Goal: Browse casually: Explore the website without a specific task or goal

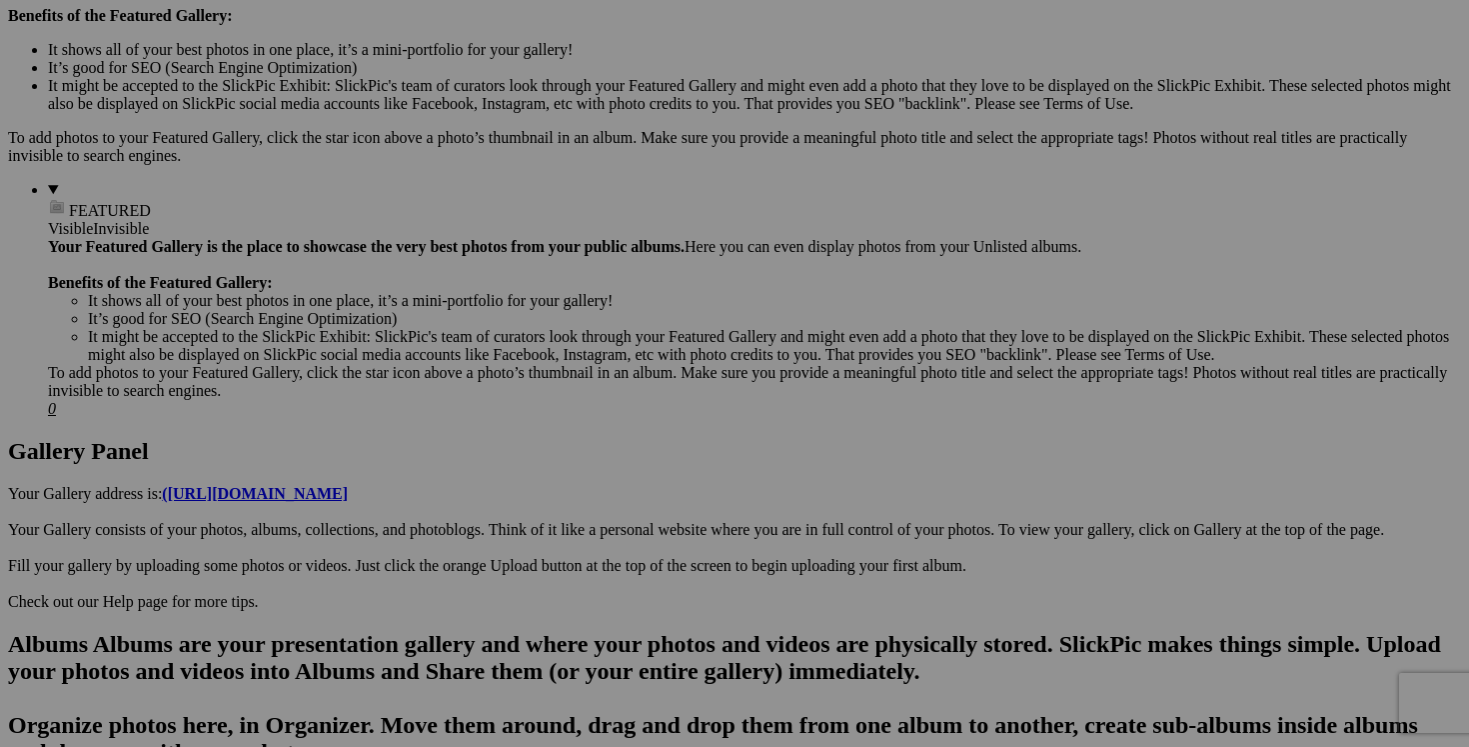
scroll to position [1363, 0]
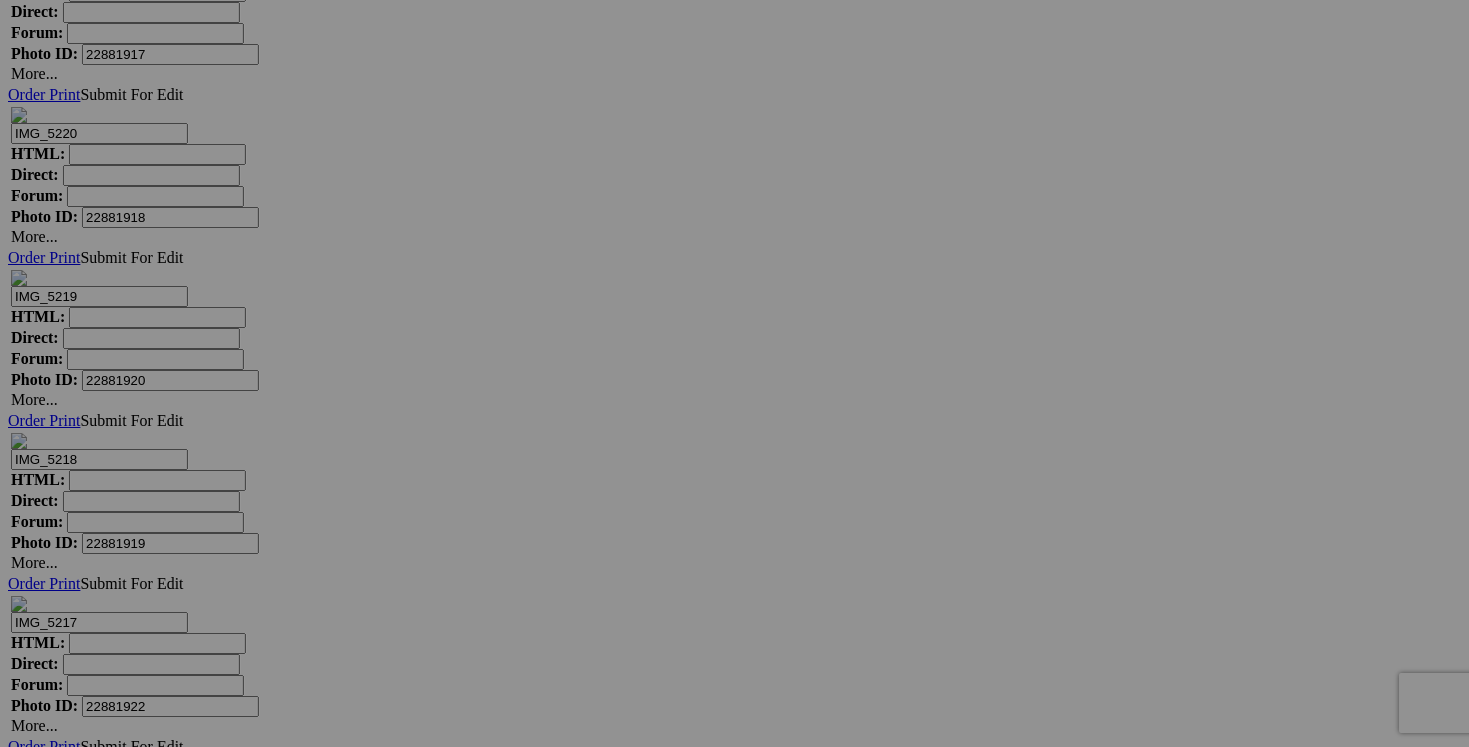
scroll to position [38508, 0]
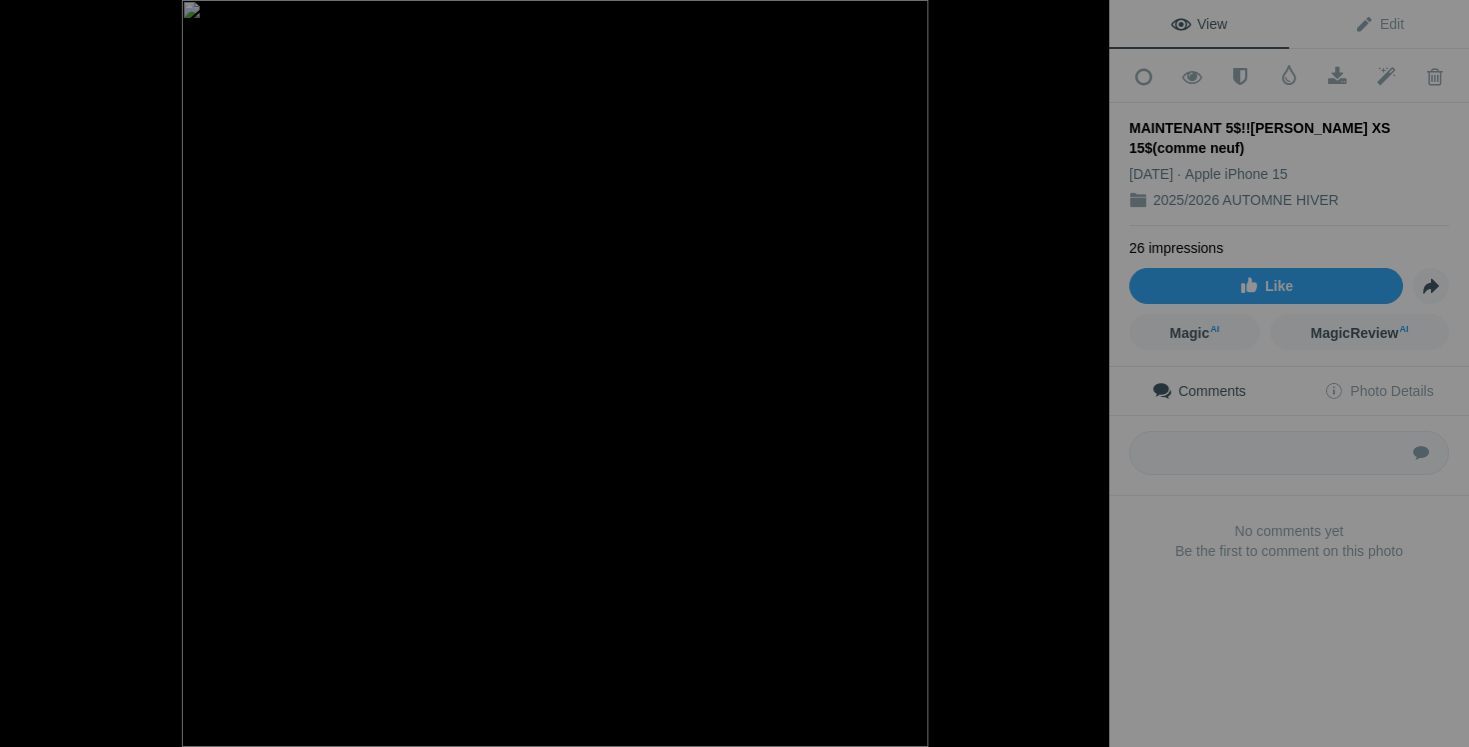
click at [1078, 375] on button at bounding box center [1034, 373] width 150 height 269
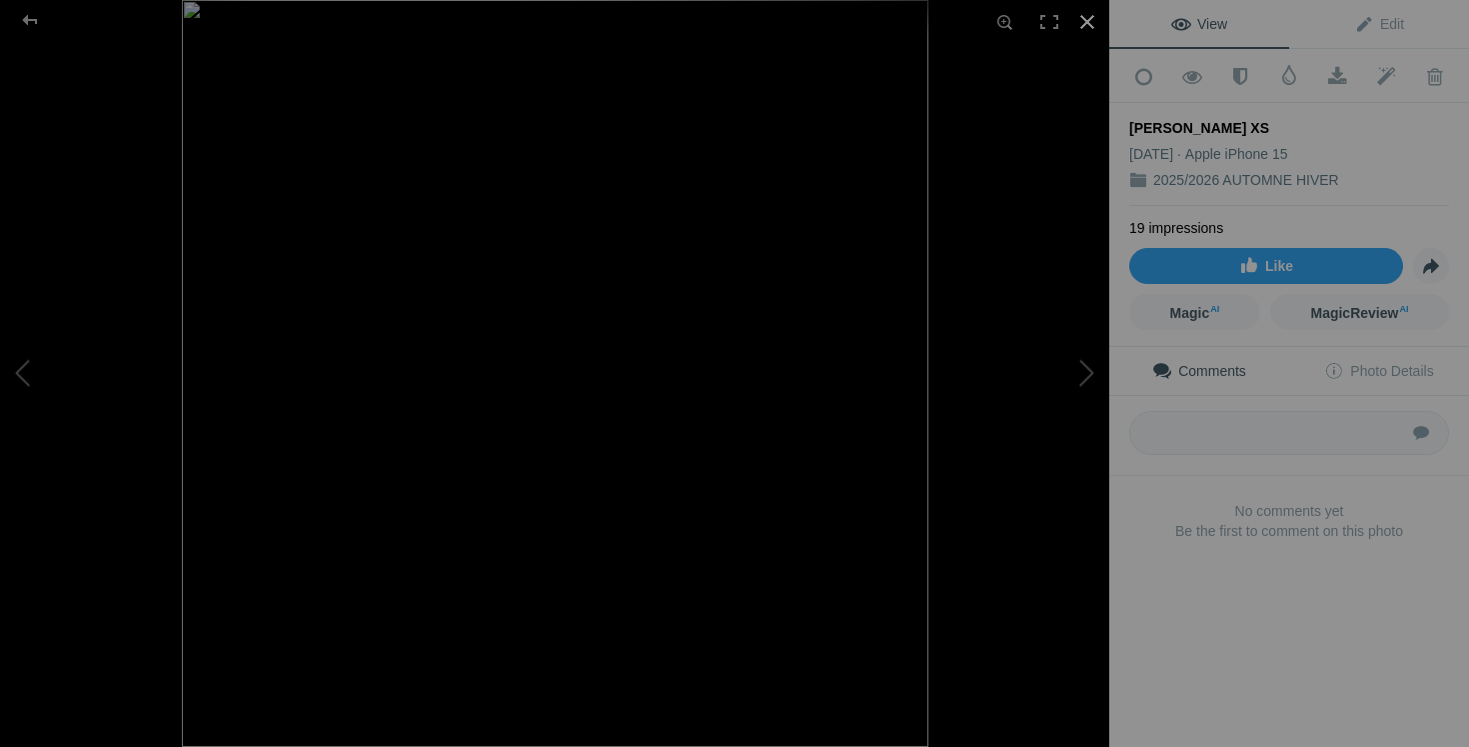
click at [1092, 16] on div at bounding box center [1087, 22] width 44 height 44
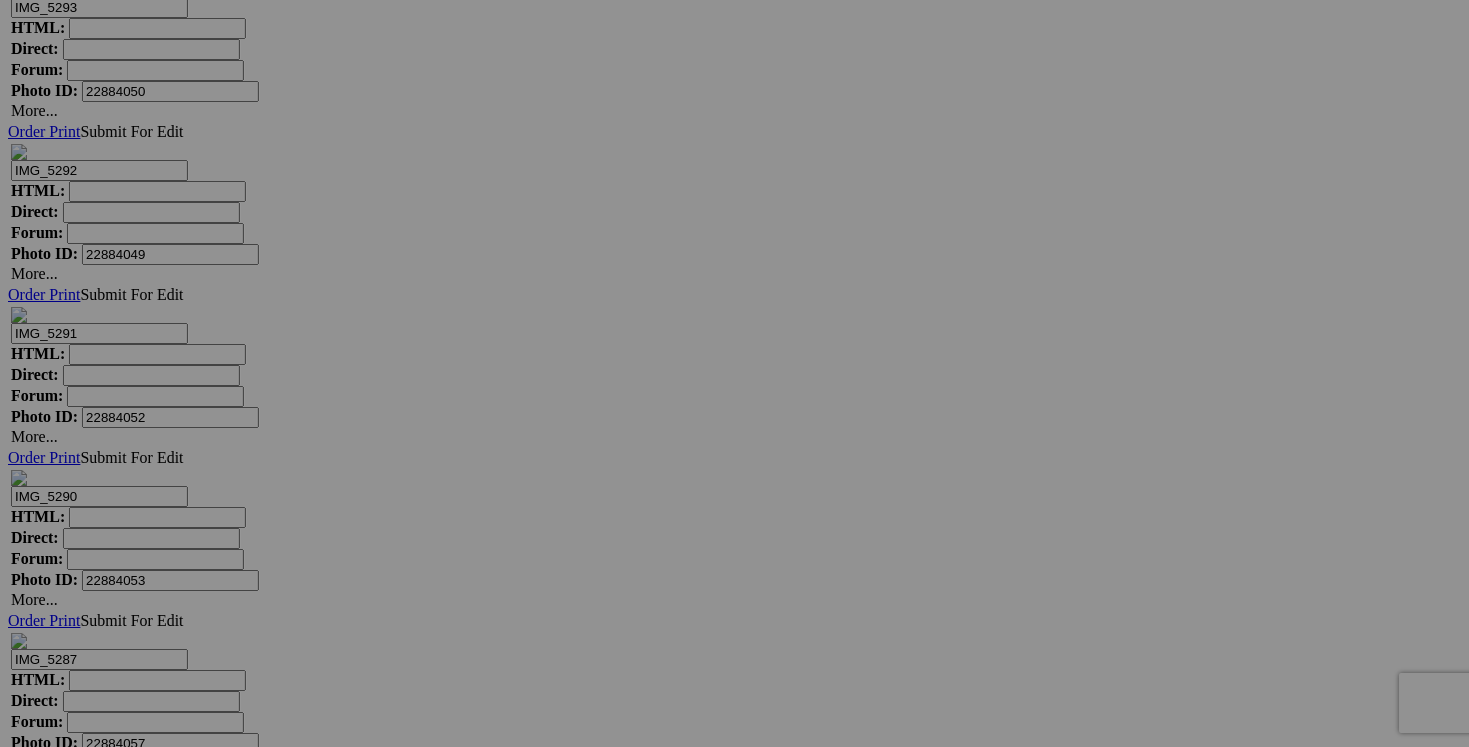
scroll to position [29052, 0]
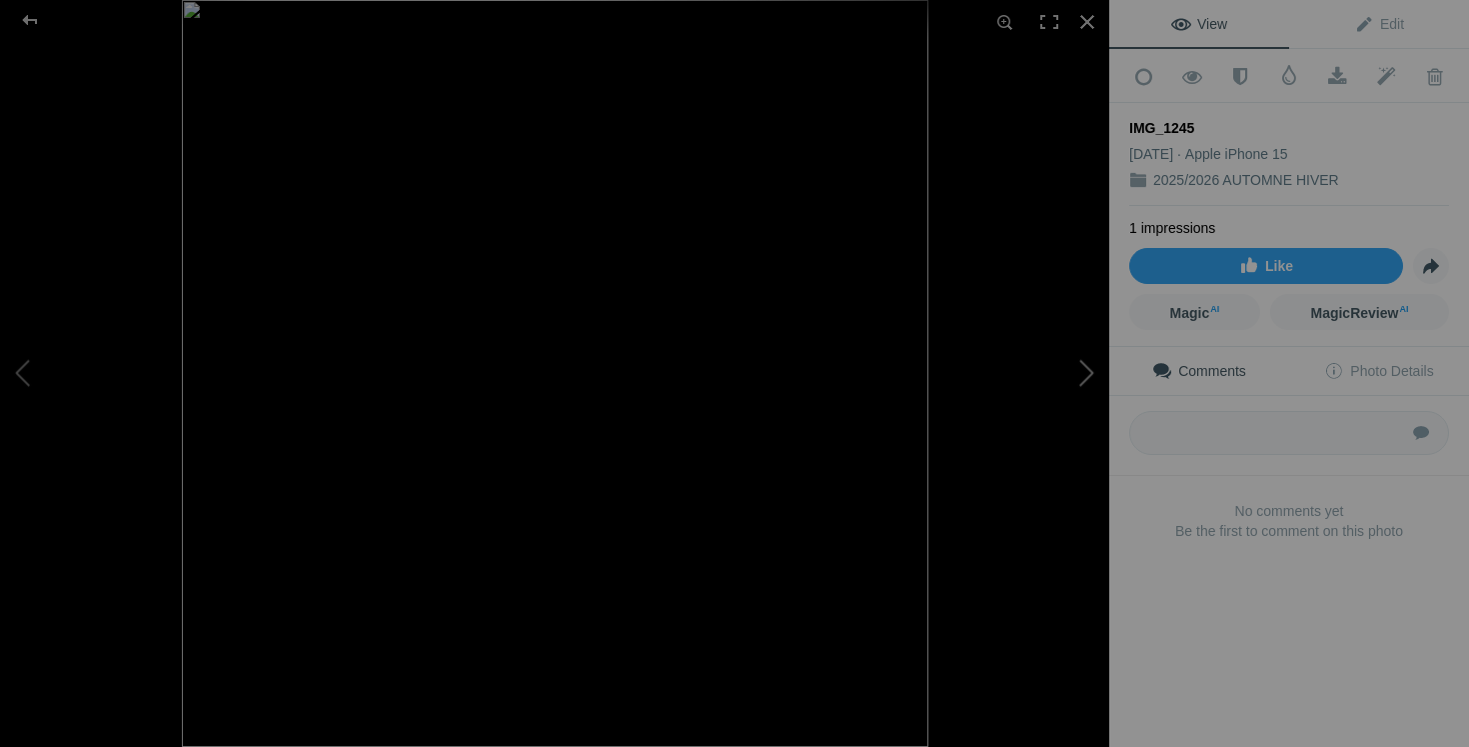
click at [1091, 359] on button at bounding box center [1034, 373] width 150 height 269
click at [1086, 20] on div at bounding box center [1087, 22] width 44 height 44
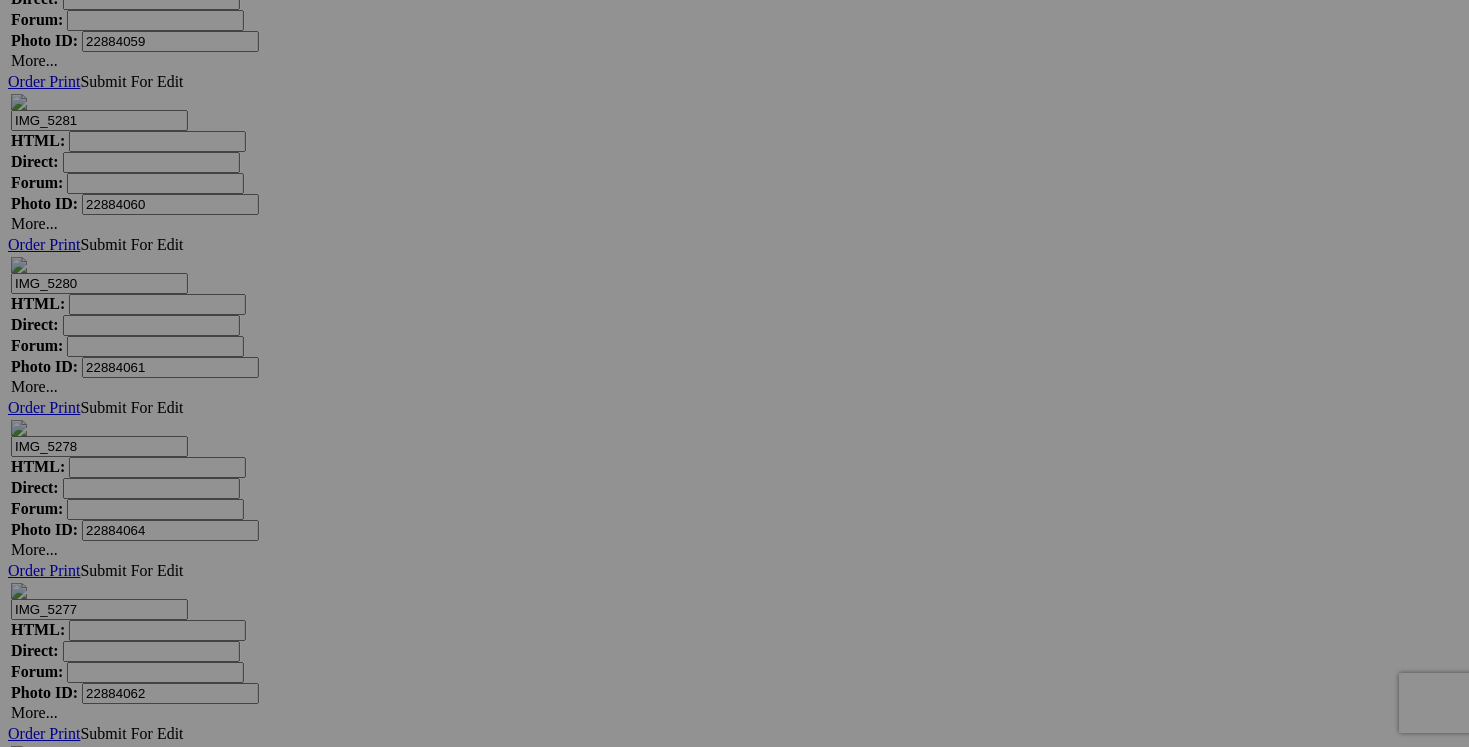
scroll to position [30243, 0]
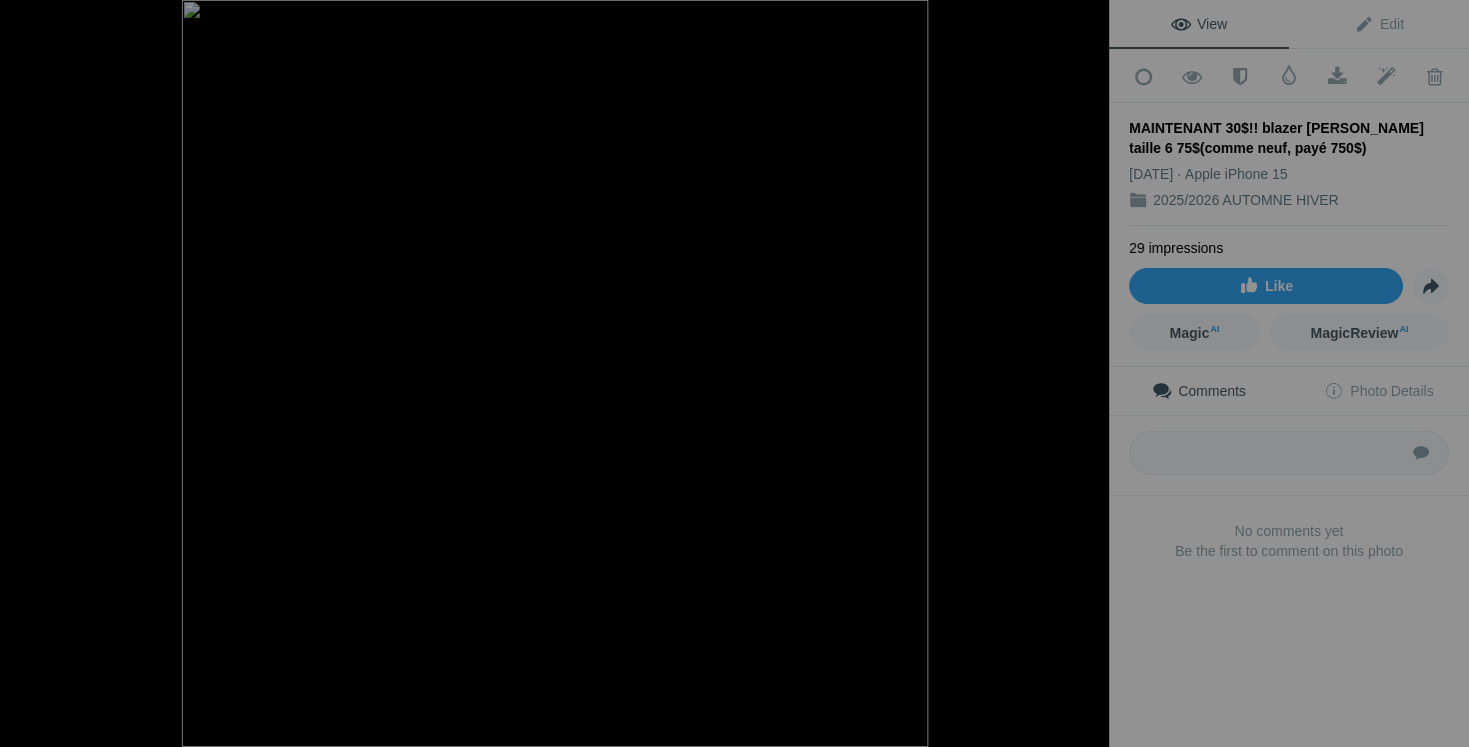
click at [1085, 18] on div at bounding box center [1087, 22] width 44 height 44
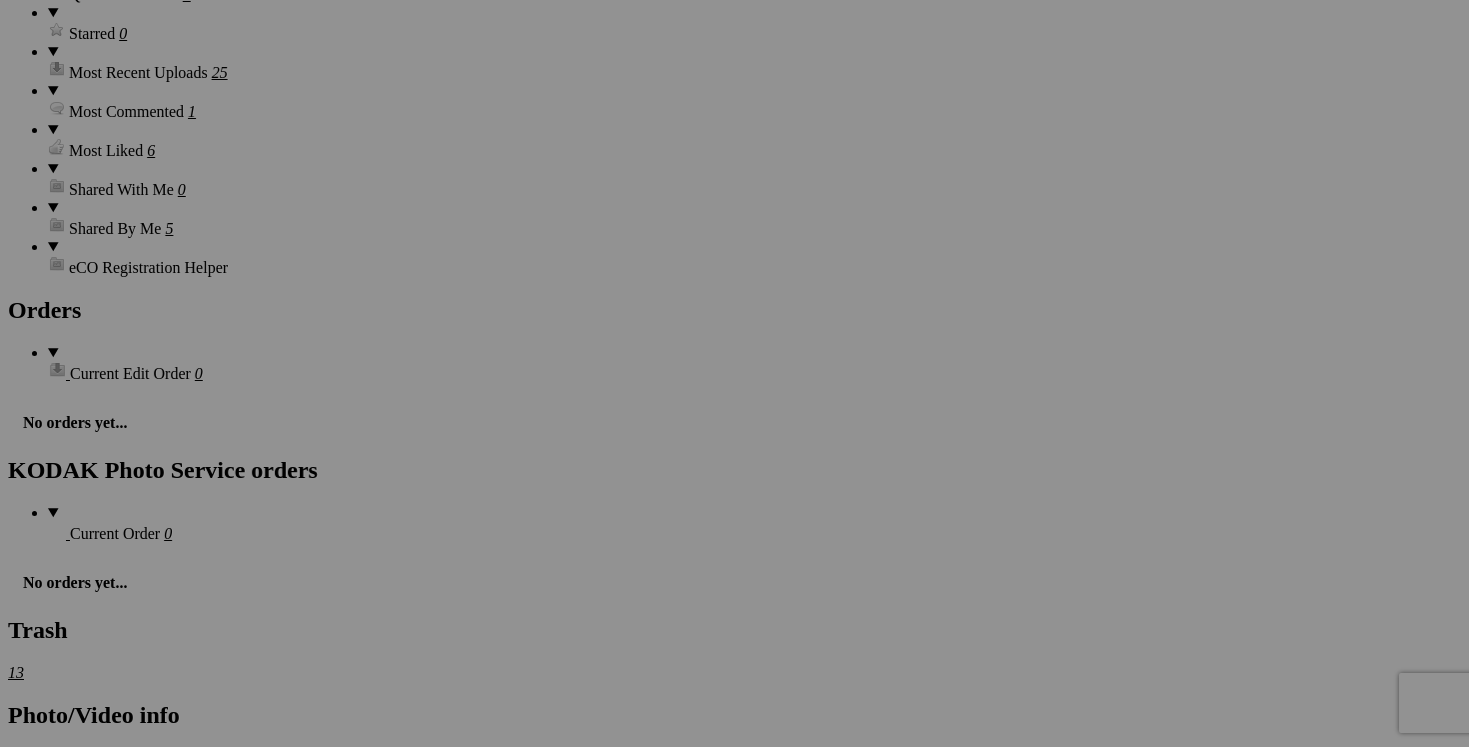
scroll to position [0, 0]
